Goal: Task Accomplishment & Management: Manage account settings

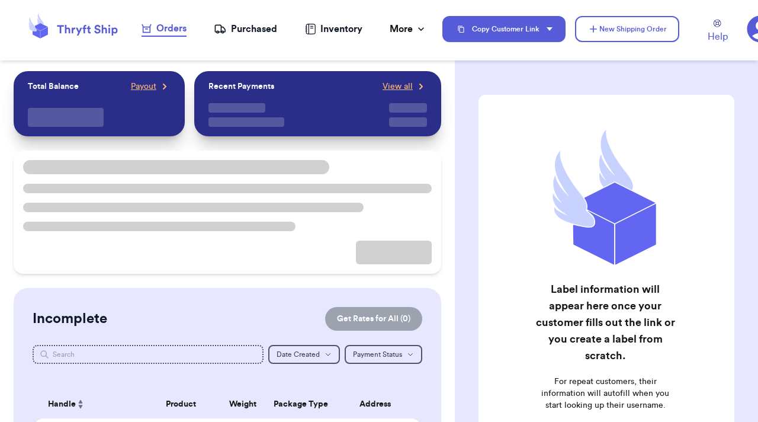
checkbox input "true"
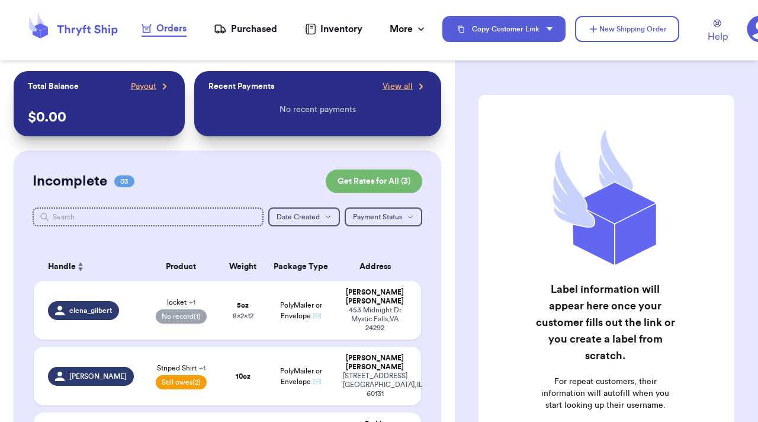
click at [758, 24] on icon at bounding box center [760, 28] width 27 height 27
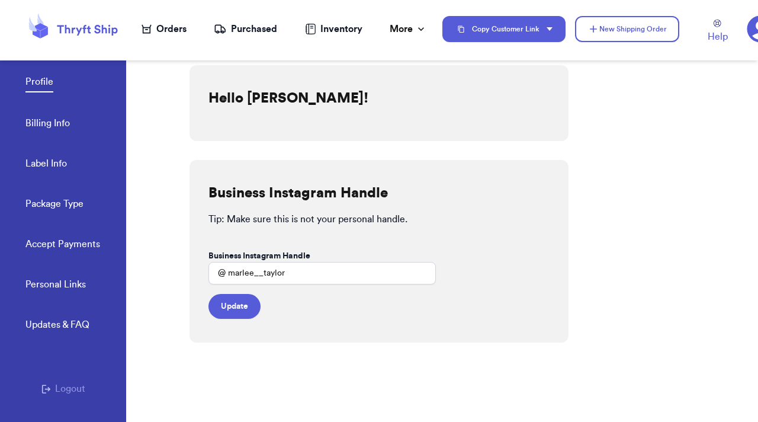
click at [70, 241] on link "Accept Payments" at bounding box center [62, 245] width 75 height 17
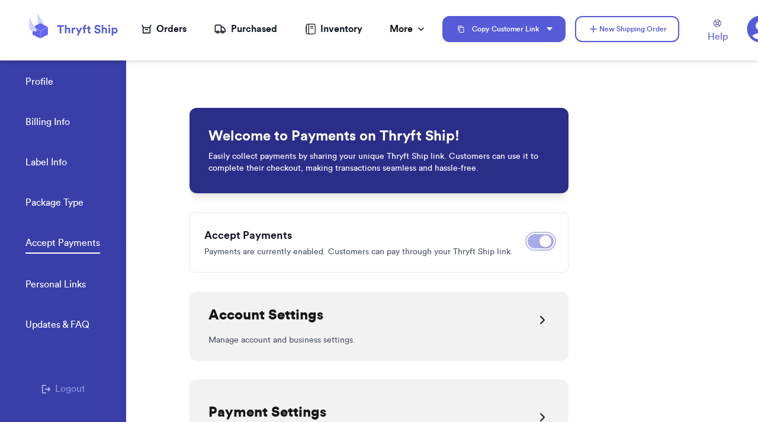
click at [533, 236] on button "Disable payments" at bounding box center [541, 241] width 26 height 14
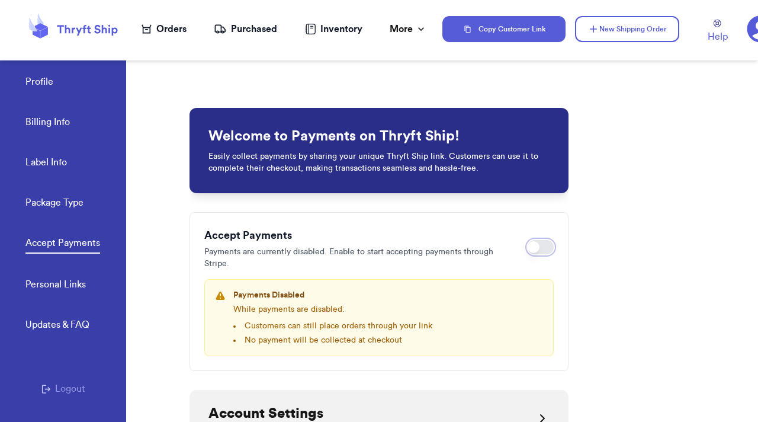
click at [528, 252] on span at bounding box center [534, 247] width 12 height 12
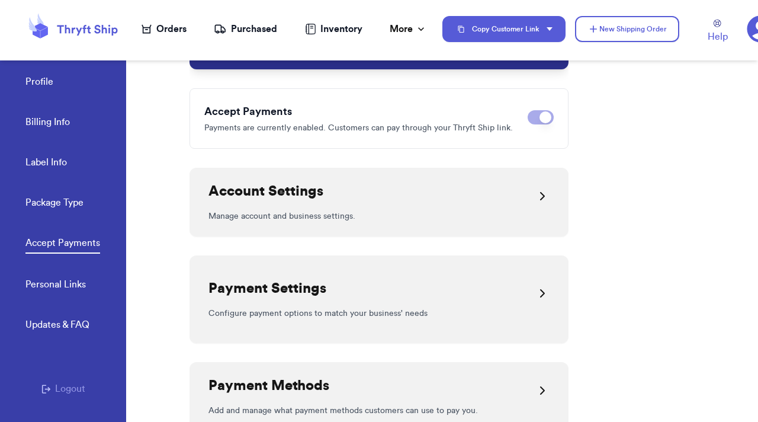
scroll to position [146, 0]
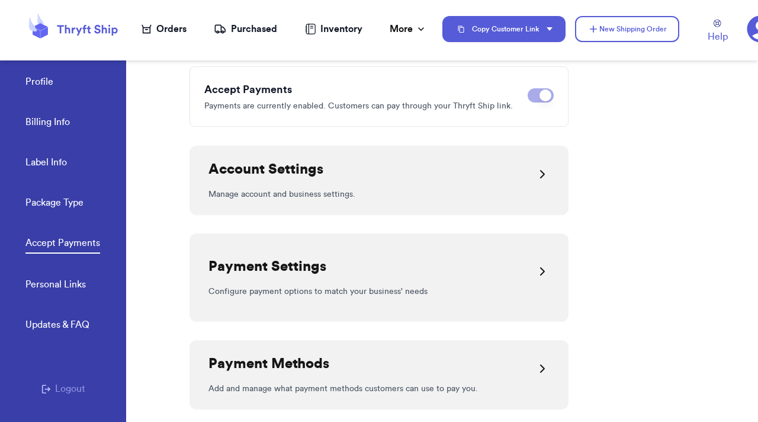
click at [530, 141] on div "Welcome to Payments on Thryft Ship! Easily collect payments by sharing your uni…" at bounding box center [379, 241] width 379 height 596
click at [541, 168] on icon at bounding box center [542, 174] width 14 height 14
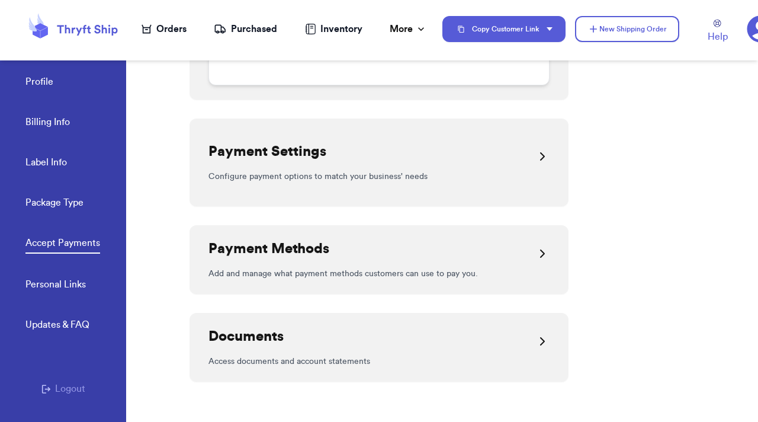
scroll to position [464, 0]
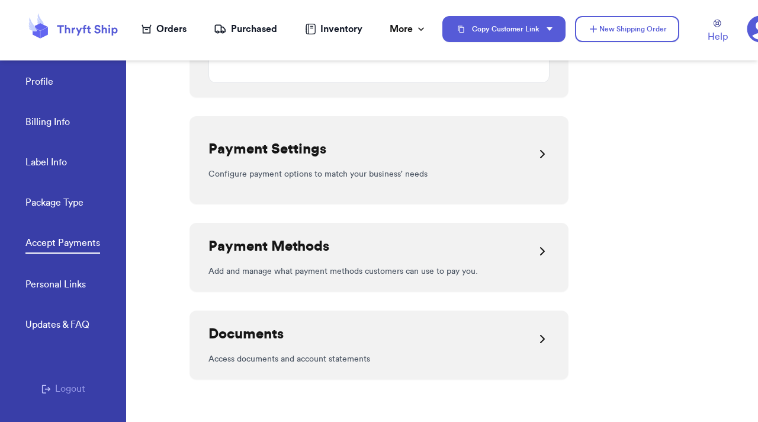
click at [514, 146] on div "Payment Settings" at bounding box center [378, 154] width 341 height 28
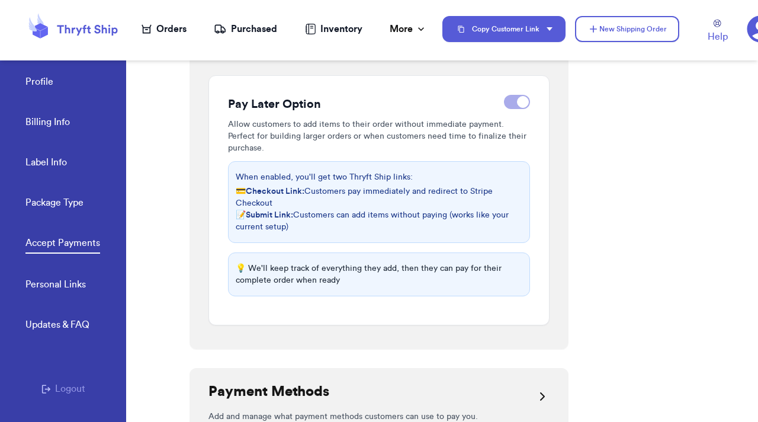
scroll to position [634, 0]
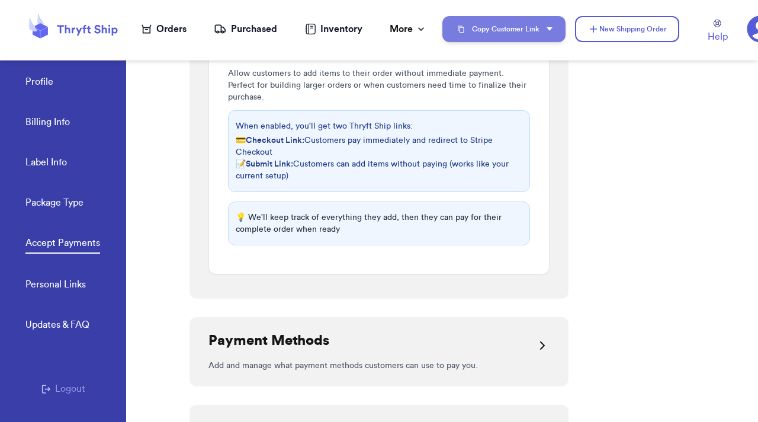
click at [489, 37] on button "Copy Customer Link" at bounding box center [503, 29] width 123 height 26
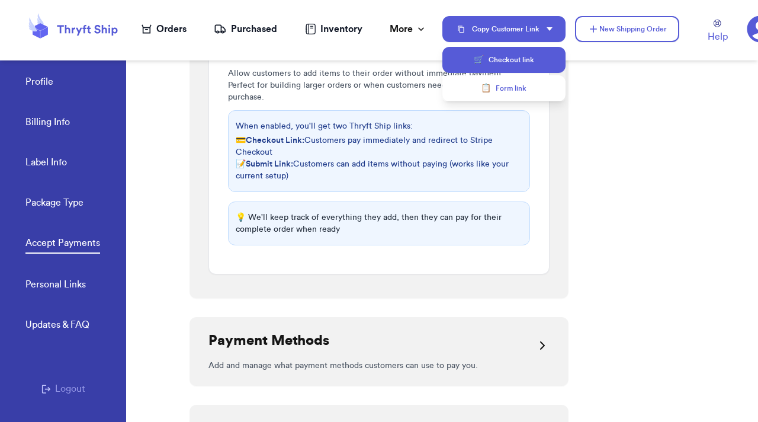
click at [492, 59] on button "🛒 Checkout link" at bounding box center [503, 60] width 123 height 26
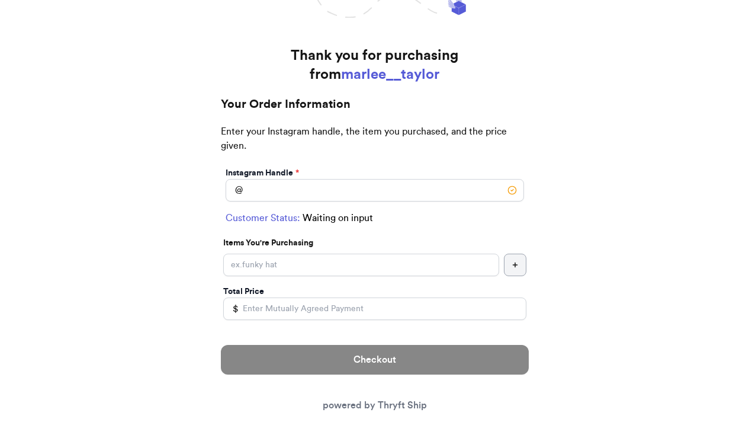
scroll to position [242, 0]
